Goal: Transaction & Acquisition: Download file/media

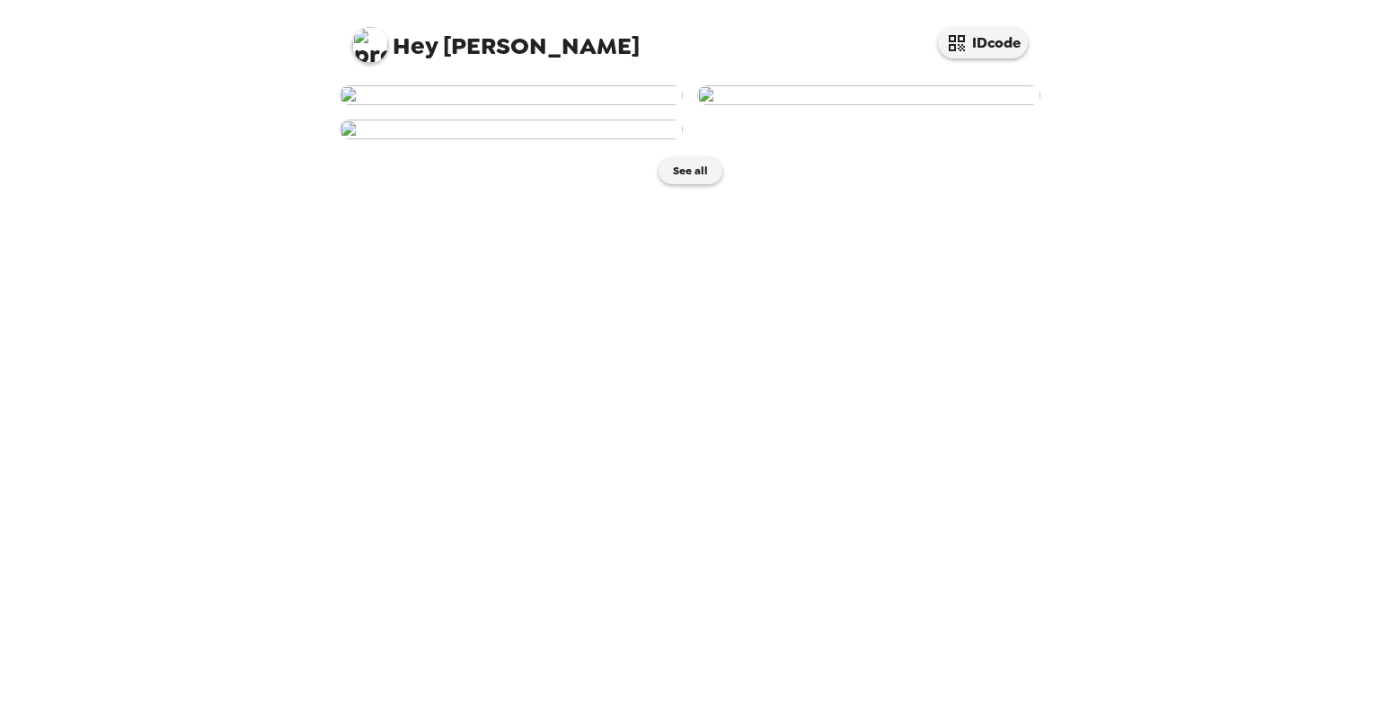
click at [509, 105] on img at bounding box center [511, 95] width 343 height 20
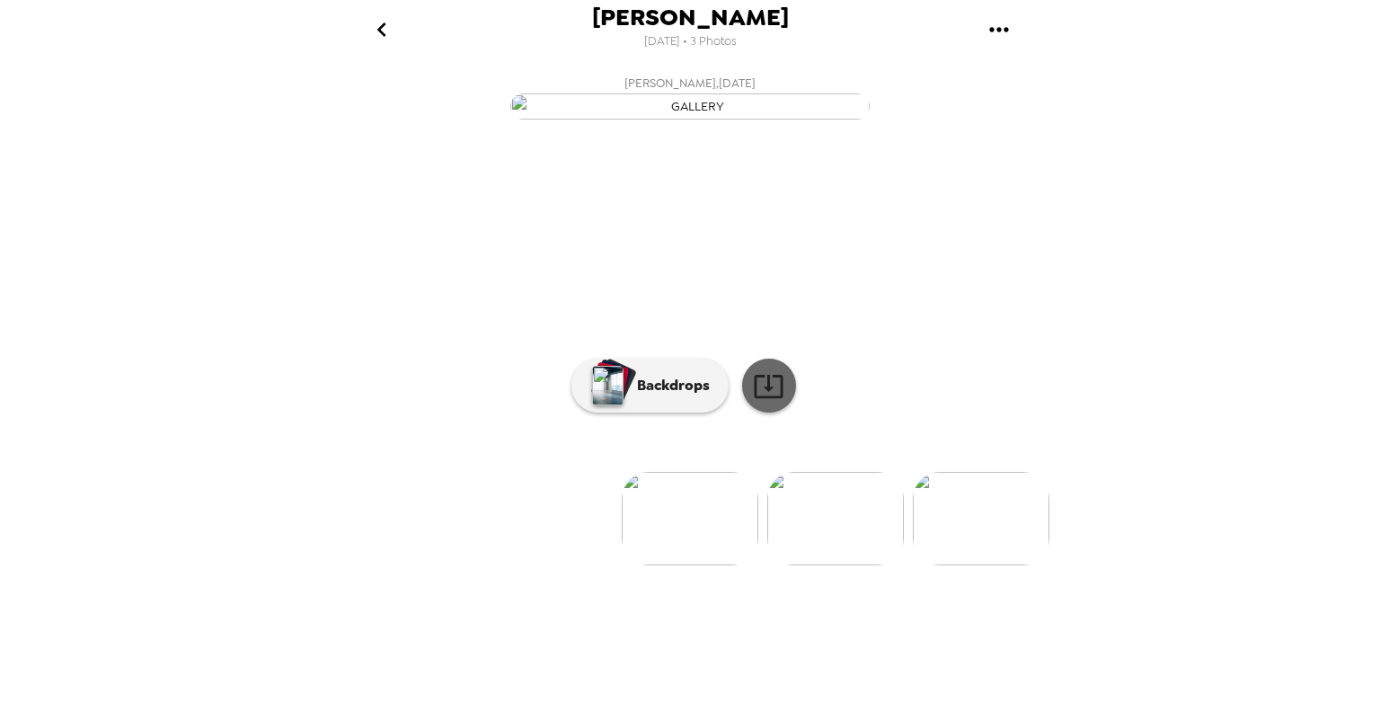
click at [766, 402] on icon at bounding box center [768, 385] width 31 height 31
click at [385, 26] on icon "go back" at bounding box center [382, 29] width 29 height 29
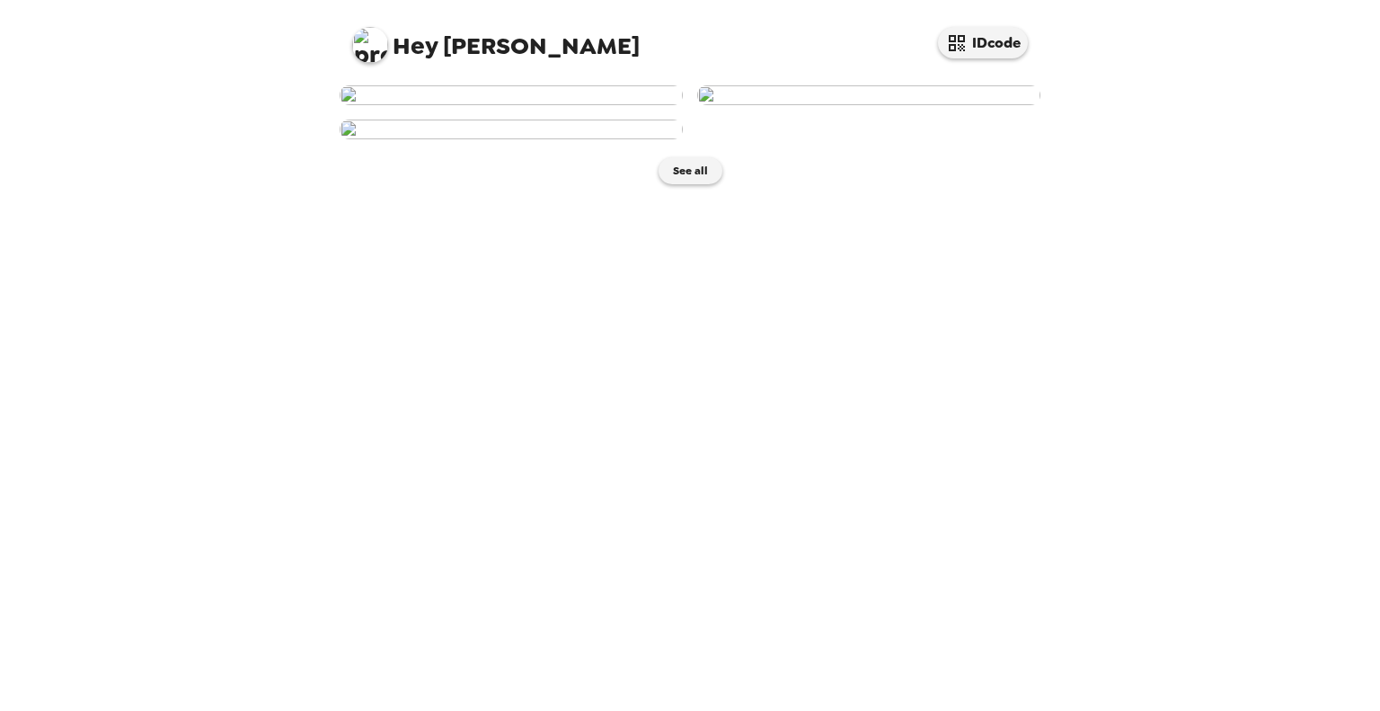
click at [864, 105] on img at bounding box center [868, 95] width 343 height 20
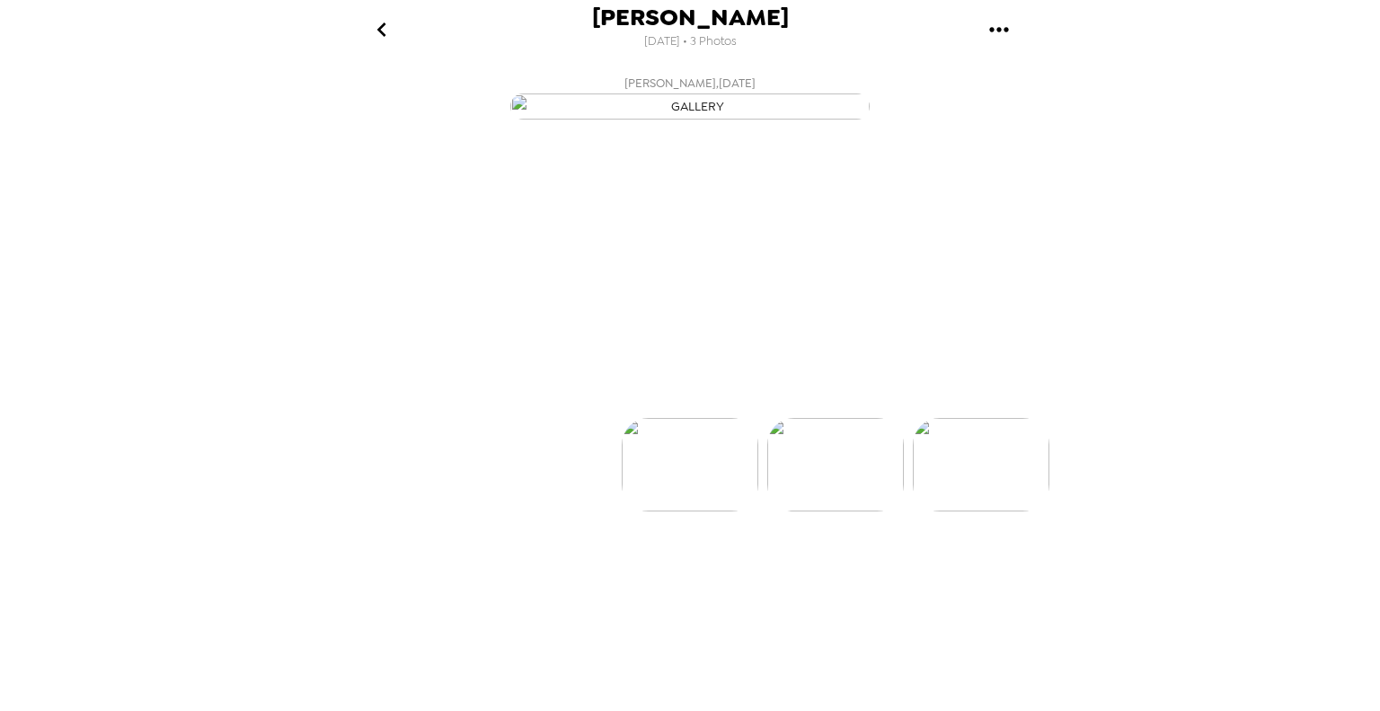
scroll to position [0, 144]
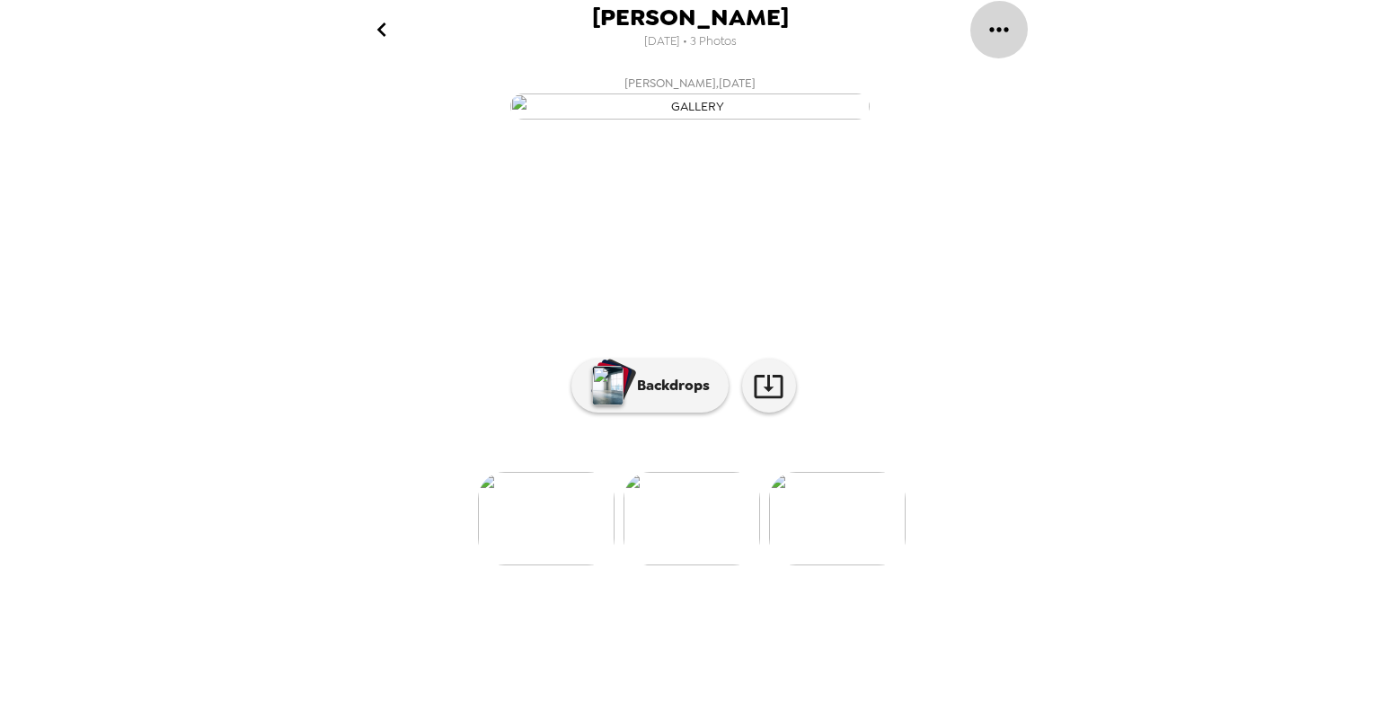
click at [1006, 28] on icon "gallery menu" at bounding box center [998, 29] width 19 height 4
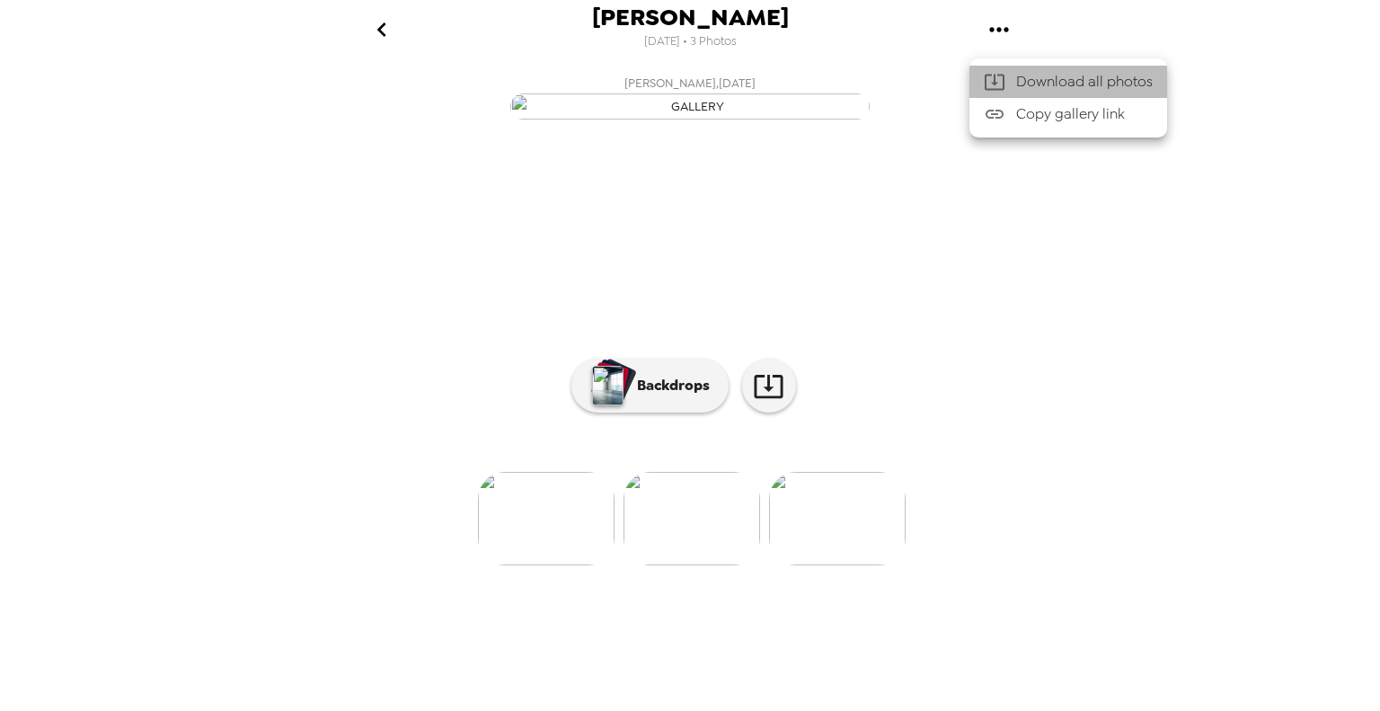
click at [1053, 88] on span "Download all photos" at bounding box center [1084, 82] width 137 height 22
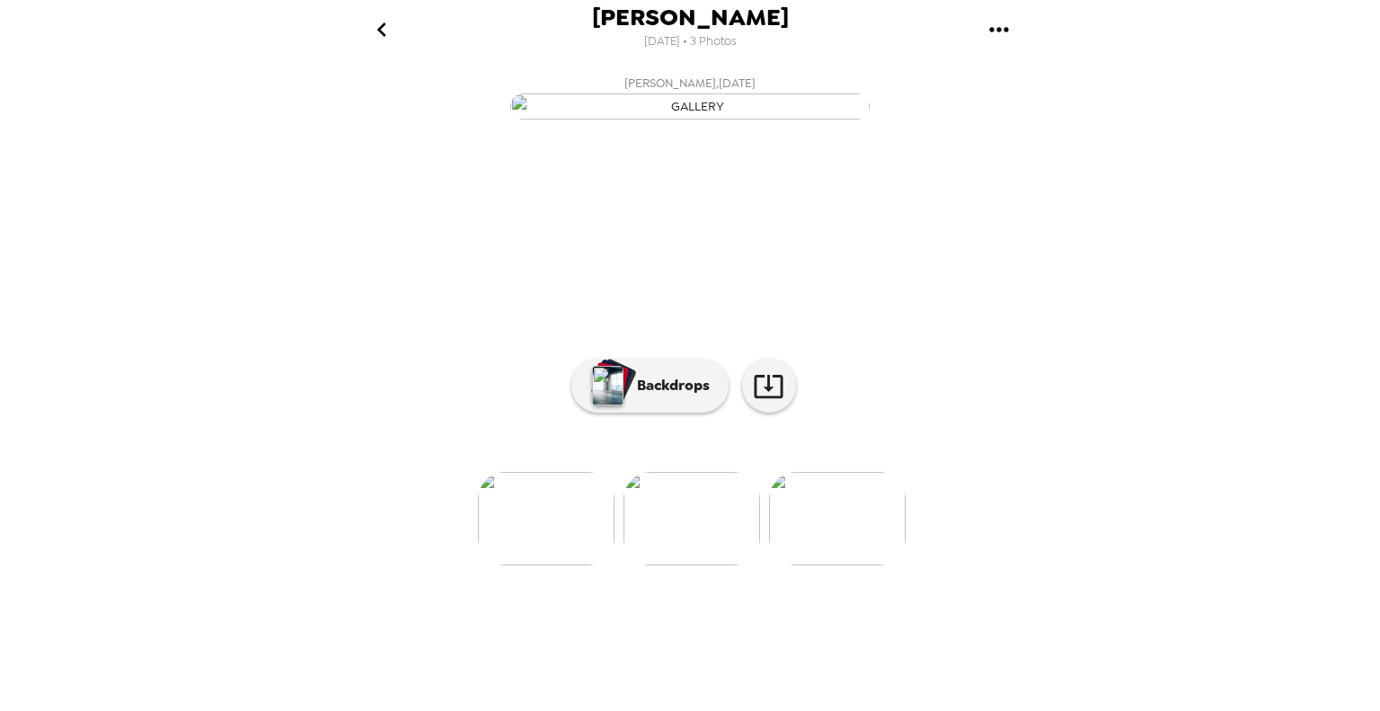
click at [1112, 174] on div "[PERSON_NAME] [DATE] • 3 Photos [PERSON_NAME] , [DATE] [PERSON_NAME] , [DATE] […" at bounding box center [690, 355] width 1380 height 711
